Goal: Task Accomplishment & Management: Use online tool/utility

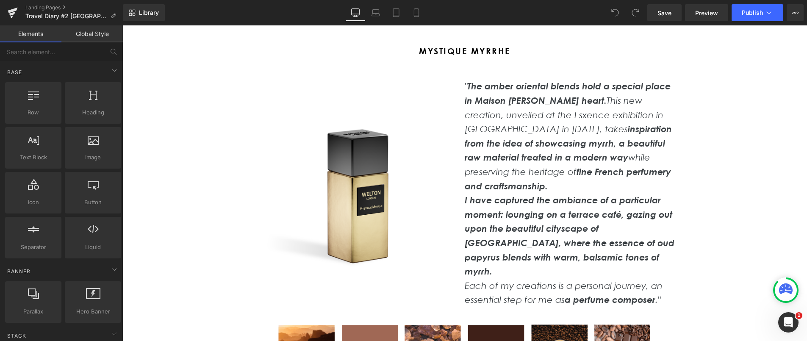
scroll to position [4960, 0]
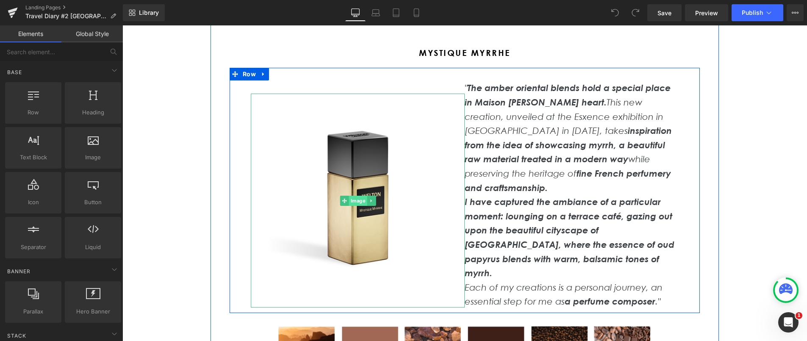
click at [360, 196] on span "Image" at bounding box center [358, 201] width 18 height 10
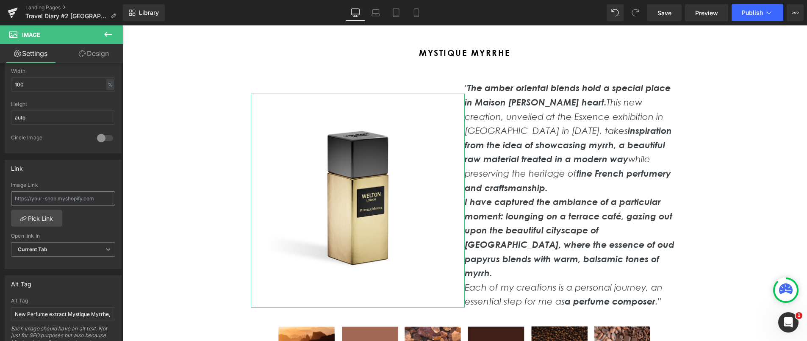
scroll to position [287, 0]
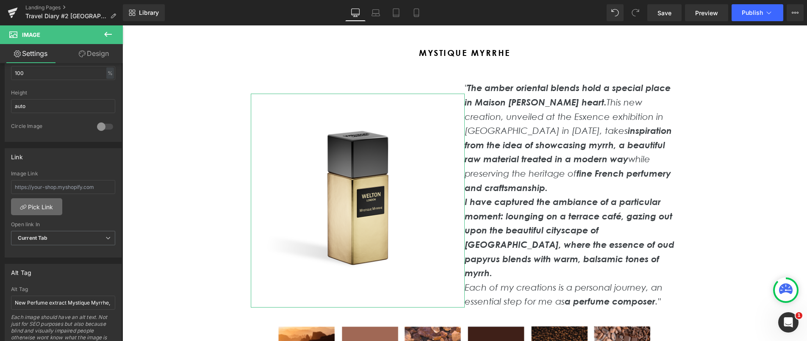
click at [34, 210] on link "Pick Link" at bounding box center [36, 206] width 51 height 17
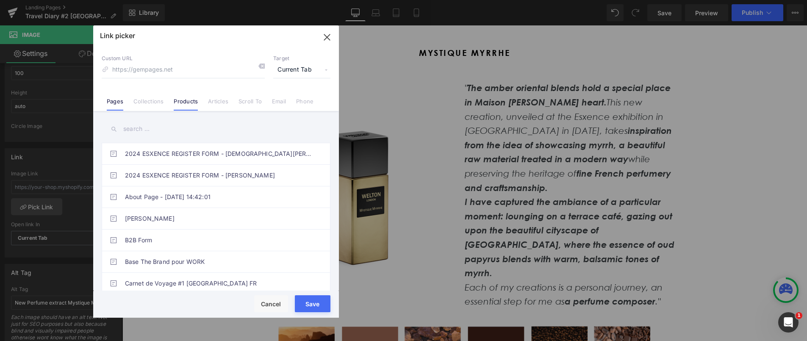
click at [186, 103] on link "Products" at bounding box center [186, 104] width 24 height 13
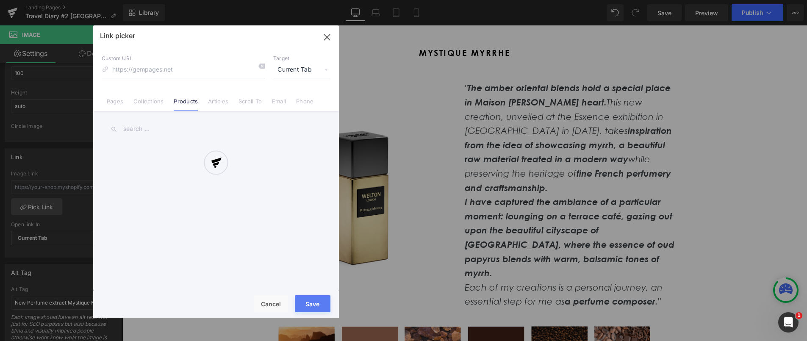
click at [155, 131] on div at bounding box center [216, 171] width 246 height 292
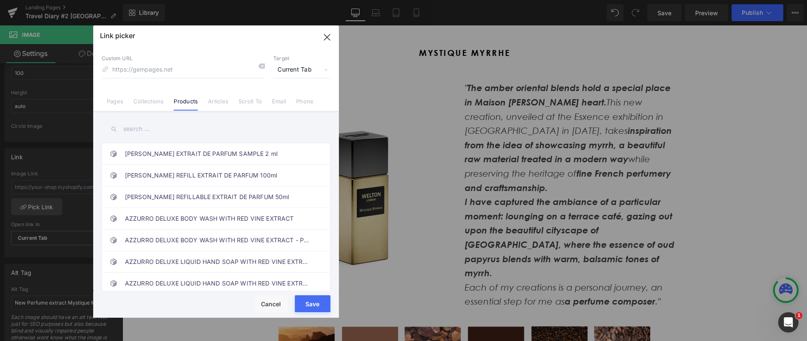
click at [146, 131] on input "text" at bounding box center [216, 128] width 229 height 19
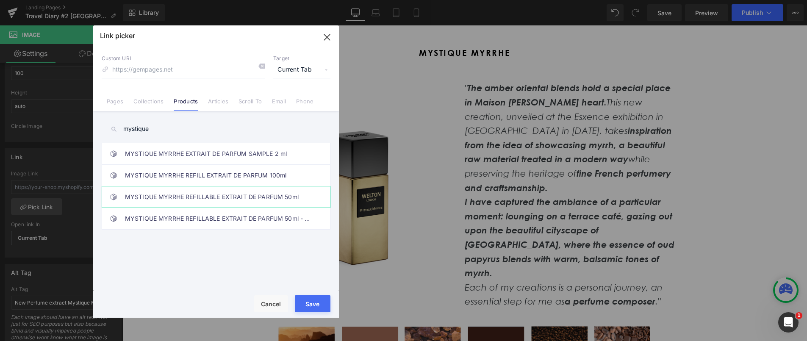
type input "mystique"
click at [192, 192] on link "MYSTIQUE MYRRHE REFILLABLE EXTRAIT DE PARFUM 50ml" at bounding box center [218, 196] width 186 height 21
click at [310, 307] on button "Save" at bounding box center [313, 303] width 36 height 17
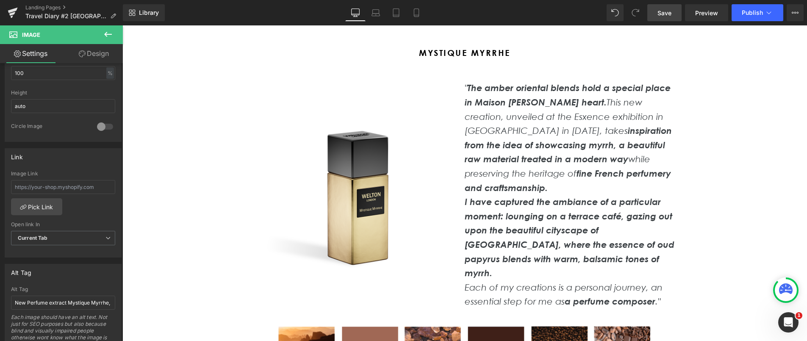
click at [670, 14] on span "Save" at bounding box center [665, 12] width 14 height 9
click at [749, 13] on span "Publish" at bounding box center [752, 12] width 21 height 7
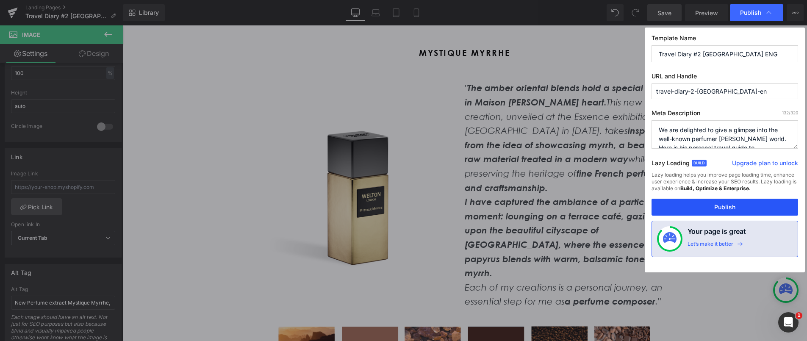
click at [729, 209] on button "Publish" at bounding box center [725, 207] width 147 height 17
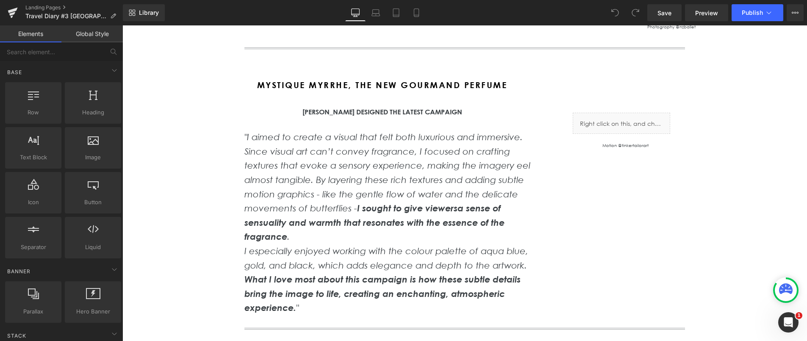
scroll to position [2958, 0]
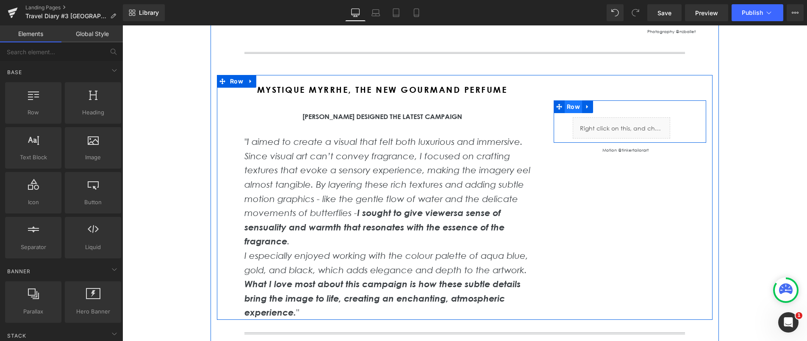
click at [573, 100] on span "Row" at bounding box center [573, 106] width 17 height 13
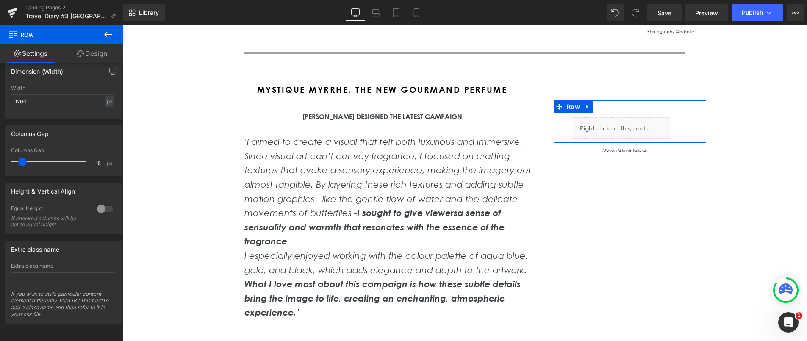
scroll to position [0, 0]
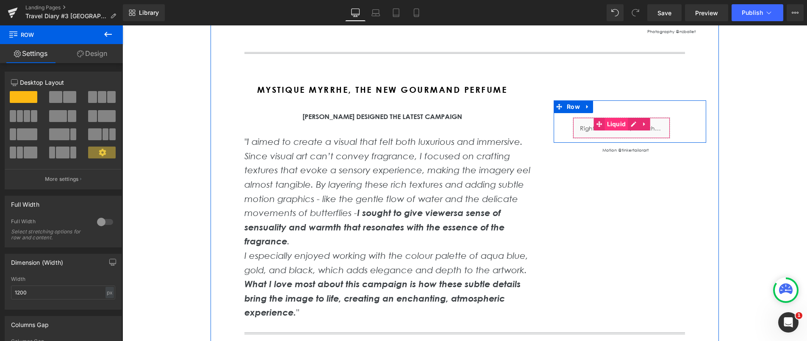
click at [619, 118] on span "Liquid" at bounding box center [616, 124] width 23 height 13
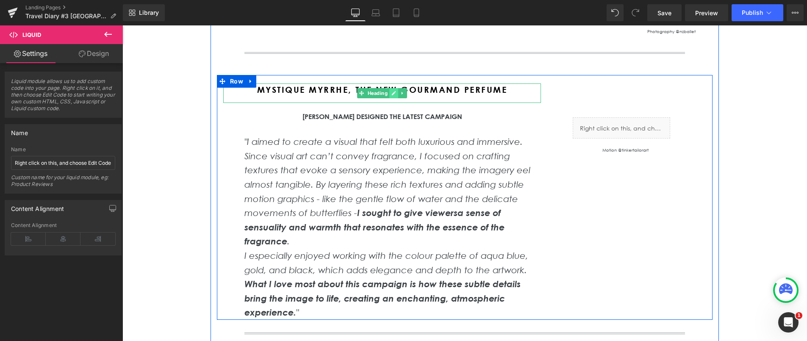
click at [393, 91] on icon at bounding box center [394, 93] width 5 height 5
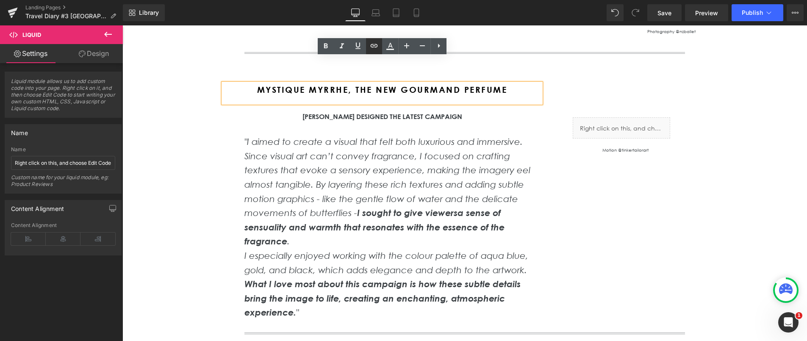
click at [375, 47] on icon at bounding box center [374, 46] width 10 height 10
click at [308, 111] on div "[PERSON_NAME] designed the latest Campaign" at bounding box center [381, 116] width 275 height 11
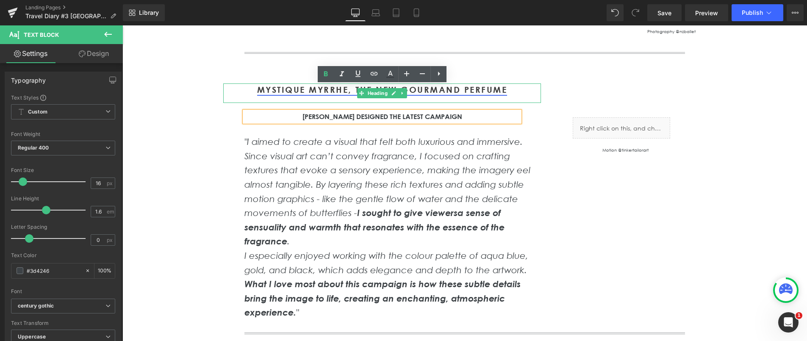
click at [301, 84] on strong "MYSTIQUE MYRRHE, THE NEW GOURMAND PERFUME" at bounding box center [382, 89] width 250 height 11
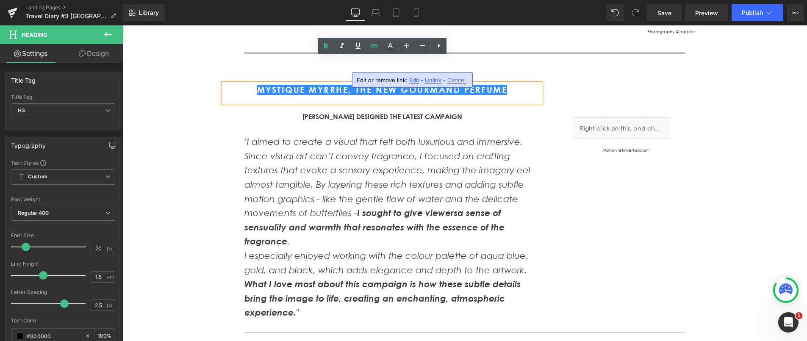
click at [414, 81] on span "Edit" at bounding box center [414, 80] width 10 height 7
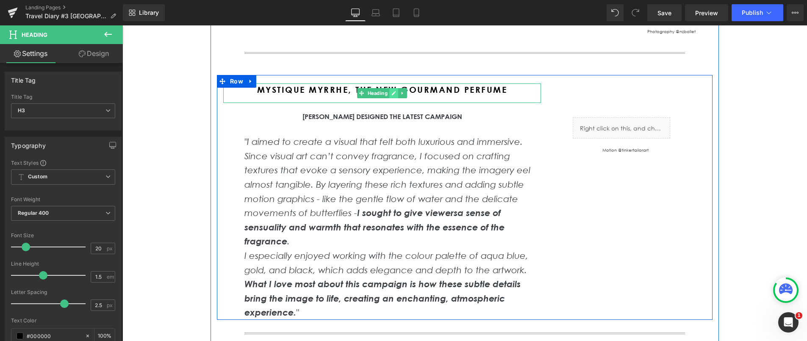
click at [394, 91] on icon at bounding box center [394, 93] width 4 height 4
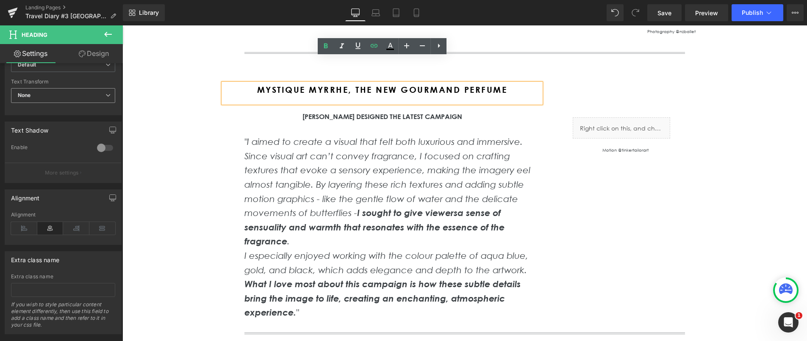
scroll to position [317, 0]
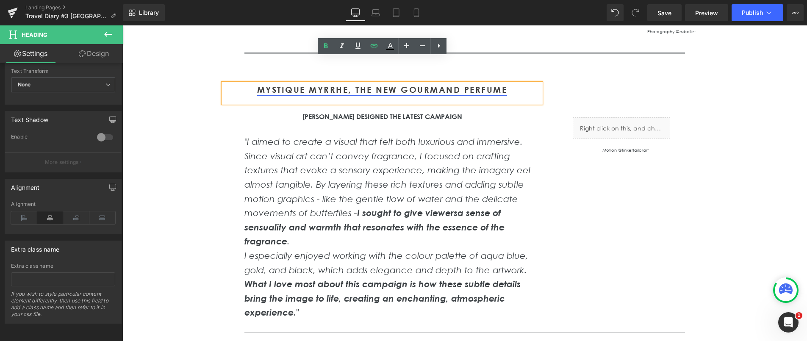
click at [281, 84] on strong "MYSTIQUE MYRRHE, THE NEW GOURMAND PERFUME" at bounding box center [382, 89] width 250 height 11
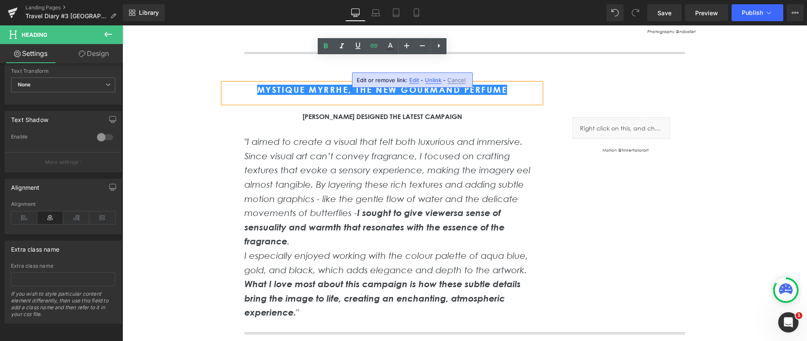
click at [411, 81] on span "Edit" at bounding box center [414, 80] width 10 height 7
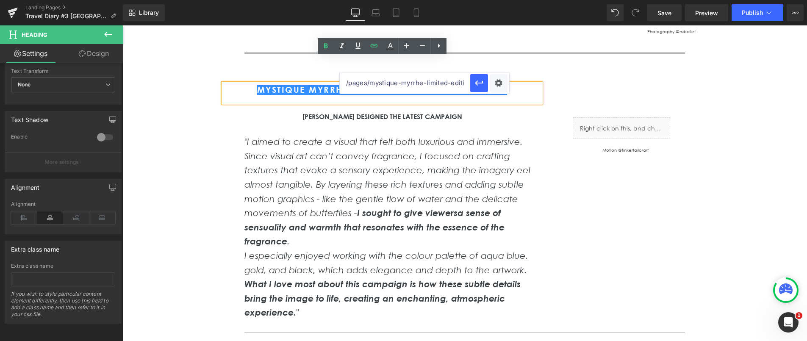
click at [440, 85] on input "/pages/mystique-myrrhe-limited-edition" at bounding box center [405, 82] width 131 height 21
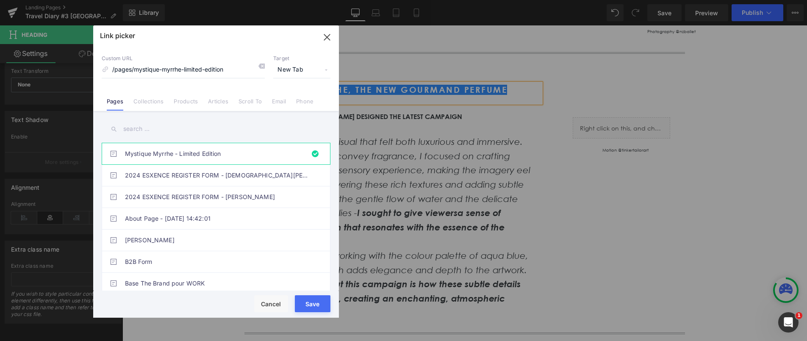
click at [170, 128] on input "text" at bounding box center [216, 128] width 229 height 19
click at [175, 129] on input "text" at bounding box center [216, 128] width 229 height 19
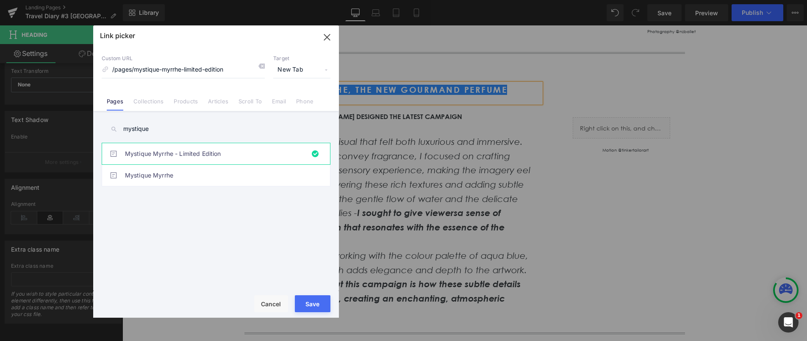
type input "mystique"
click at [196, 178] on link "Mystique Myrrhe" at bounding box center [218, 175] width 186 height 21
click at [318, 306] on button "Save" at bounding box center [313, 303] width 36 height 17
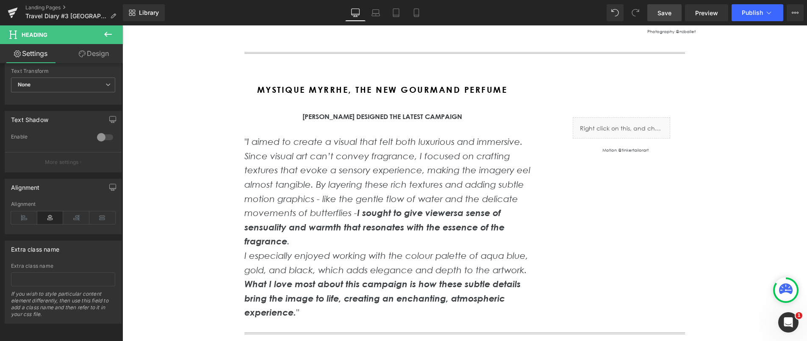
click at [661, 14] on span "Save" at bounding box center [665, 12] width 14 height 9
click at [669, 12] on span "Save" at bounding box center [665, 12] width 14 height 9
click at [747, 11] on span "Publish" at bounding box center [752, 12] width 21 height 7
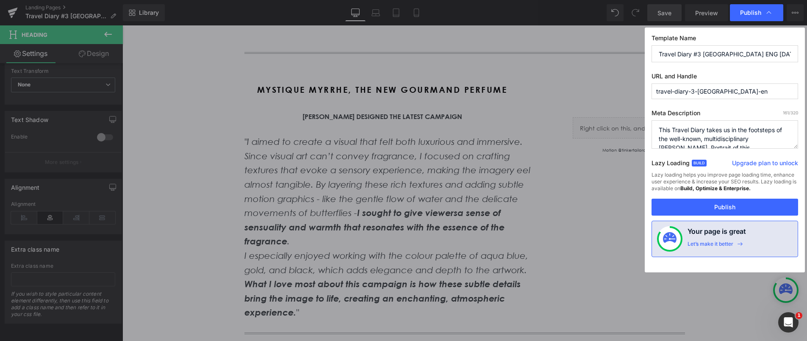
drag, startPoint x: 725, startPoint y: 209, endPoint x: 634, endPoint y: 37, distance: 194.5
click at [725, 209] on button "Publish" at bounding box center [725, 207] width 147 height 17
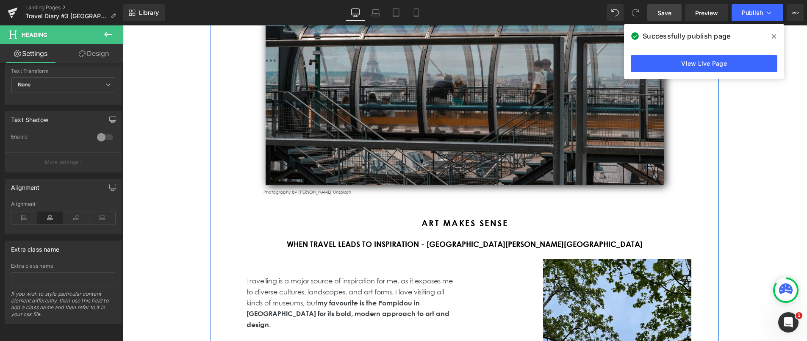
scroll to position [4542, 0]
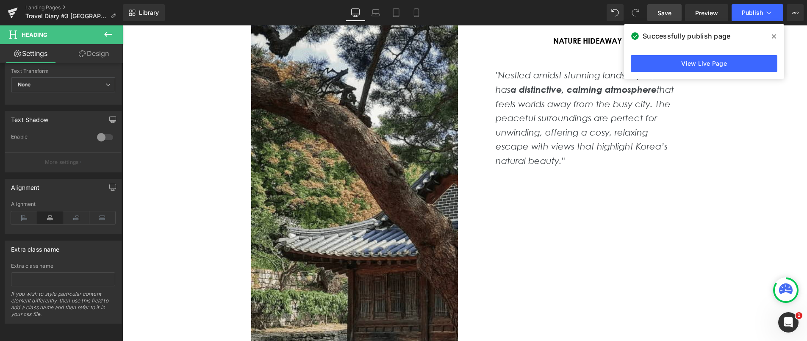
click at [46, 8] on link "Landing Pages" at bounding box center [73, 7] width 97 height 7
